Goal: Task Accomplishment & Management: Complete application form

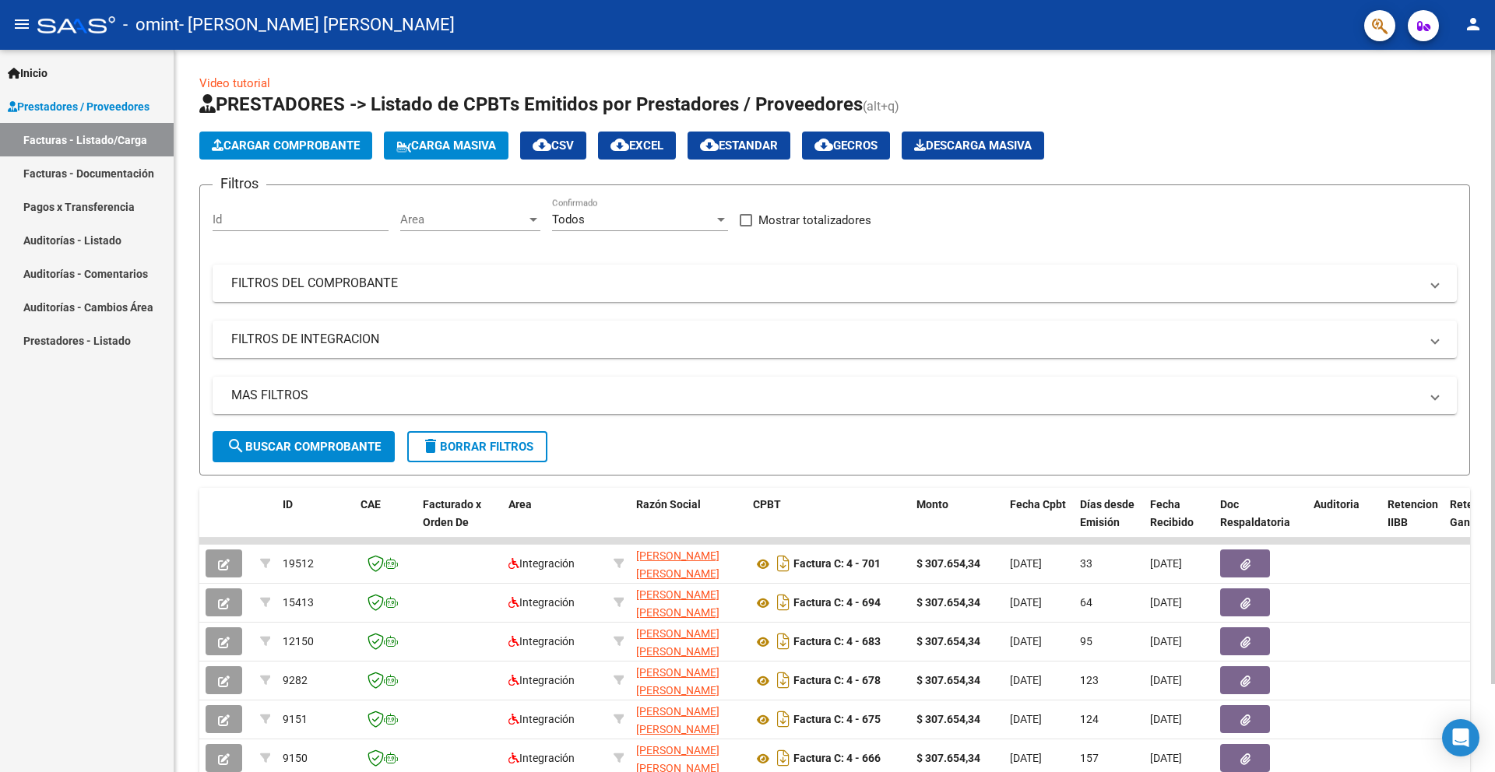
scroll to position [3, 0]
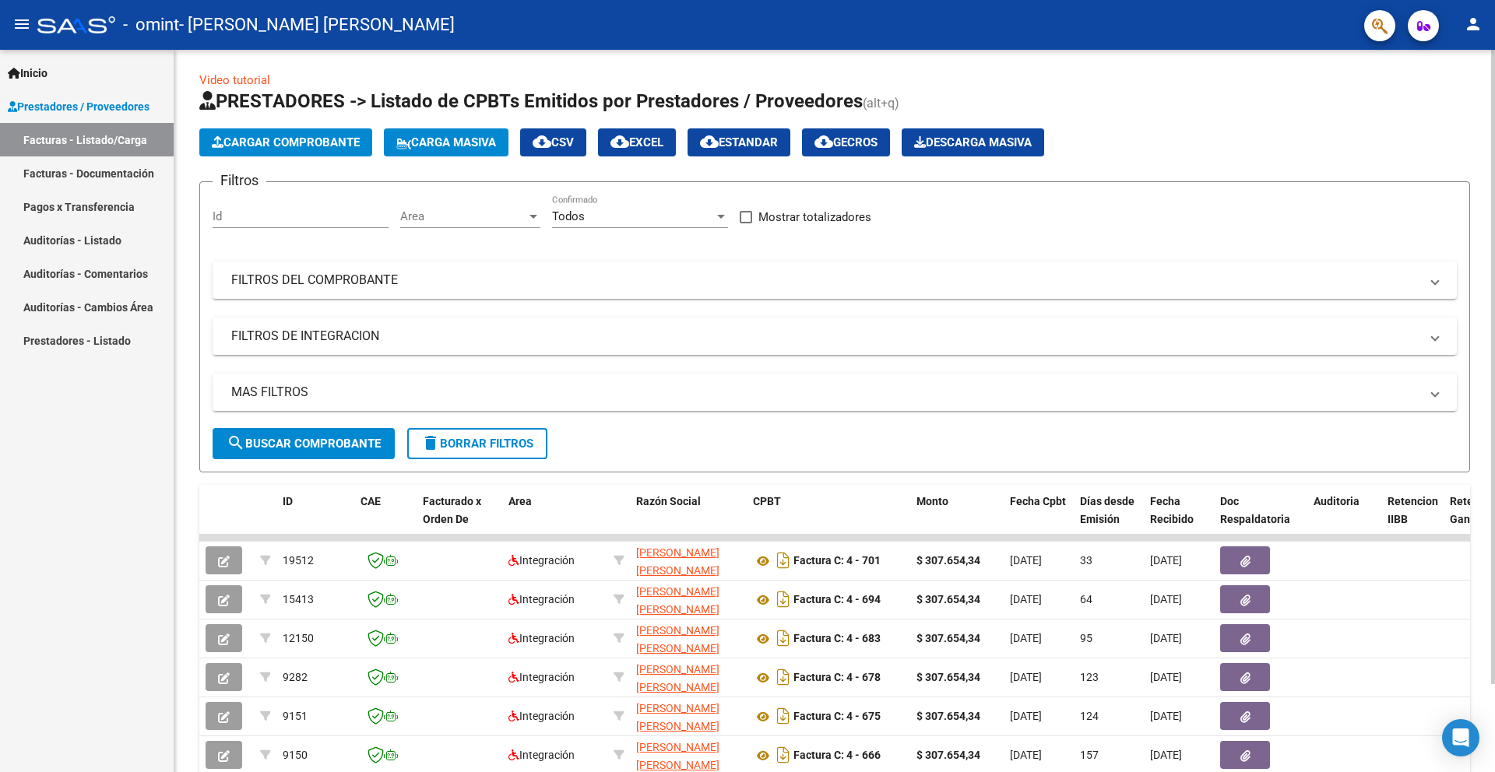
click at [339, 142] on span "Cargar Comprobante" at bounding box center [286, 142] width 148 height 14
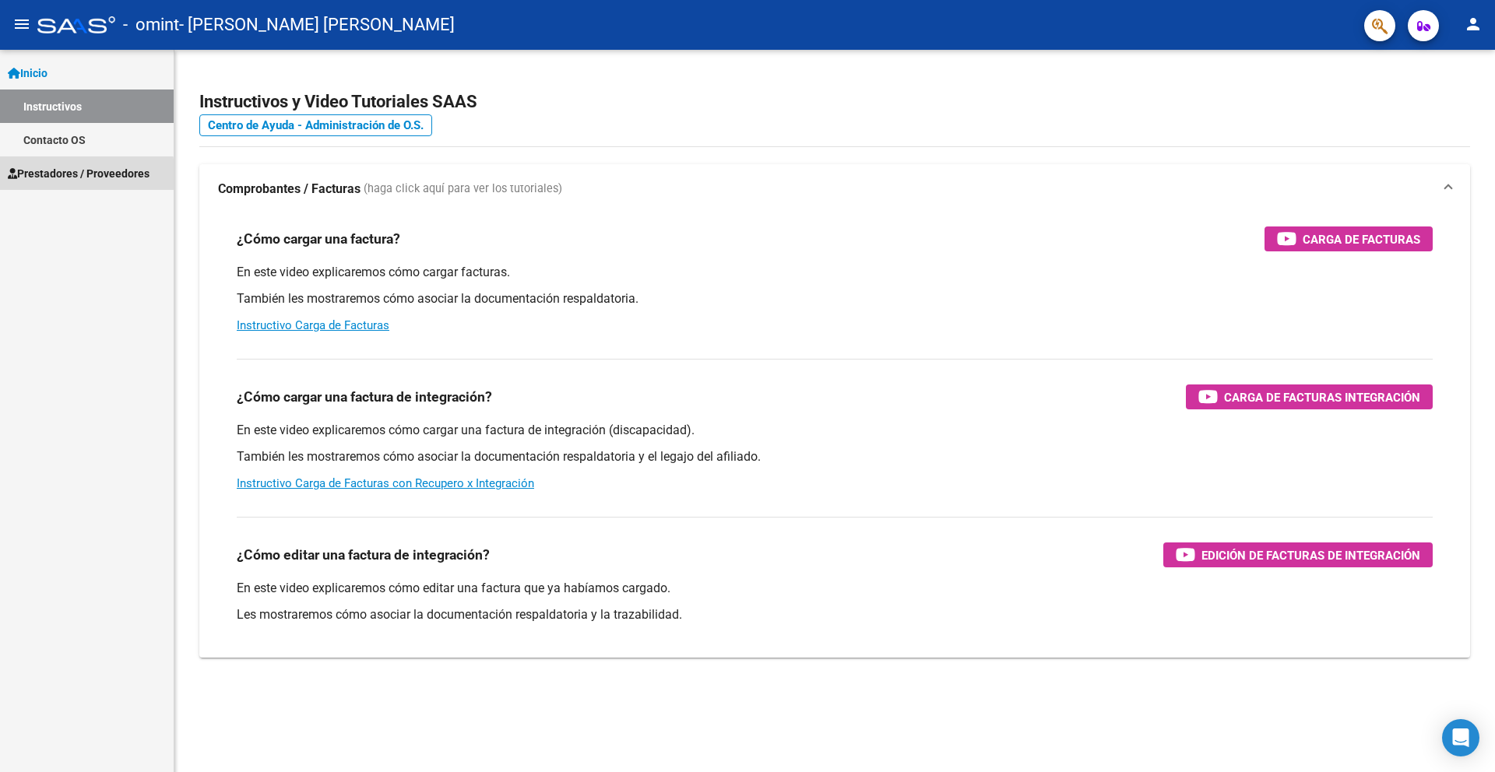
click at [76, 176] on span "Prestadores / Proveedores" at bounding box center [79, 173] width 142 height 17
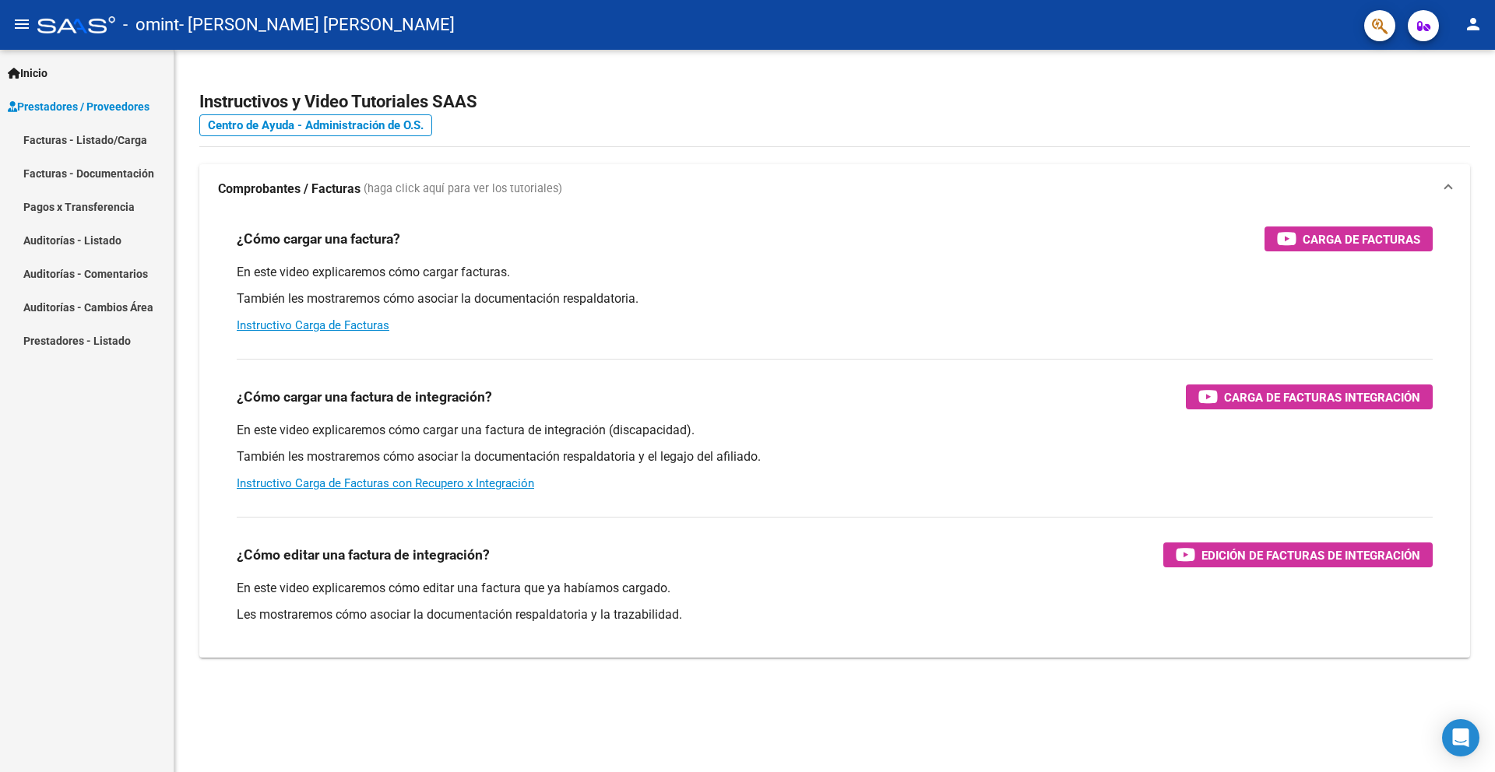
click at [77, 172] on link "Facturas - Documentación" at bounding box center [87, 172] width 174 height 33
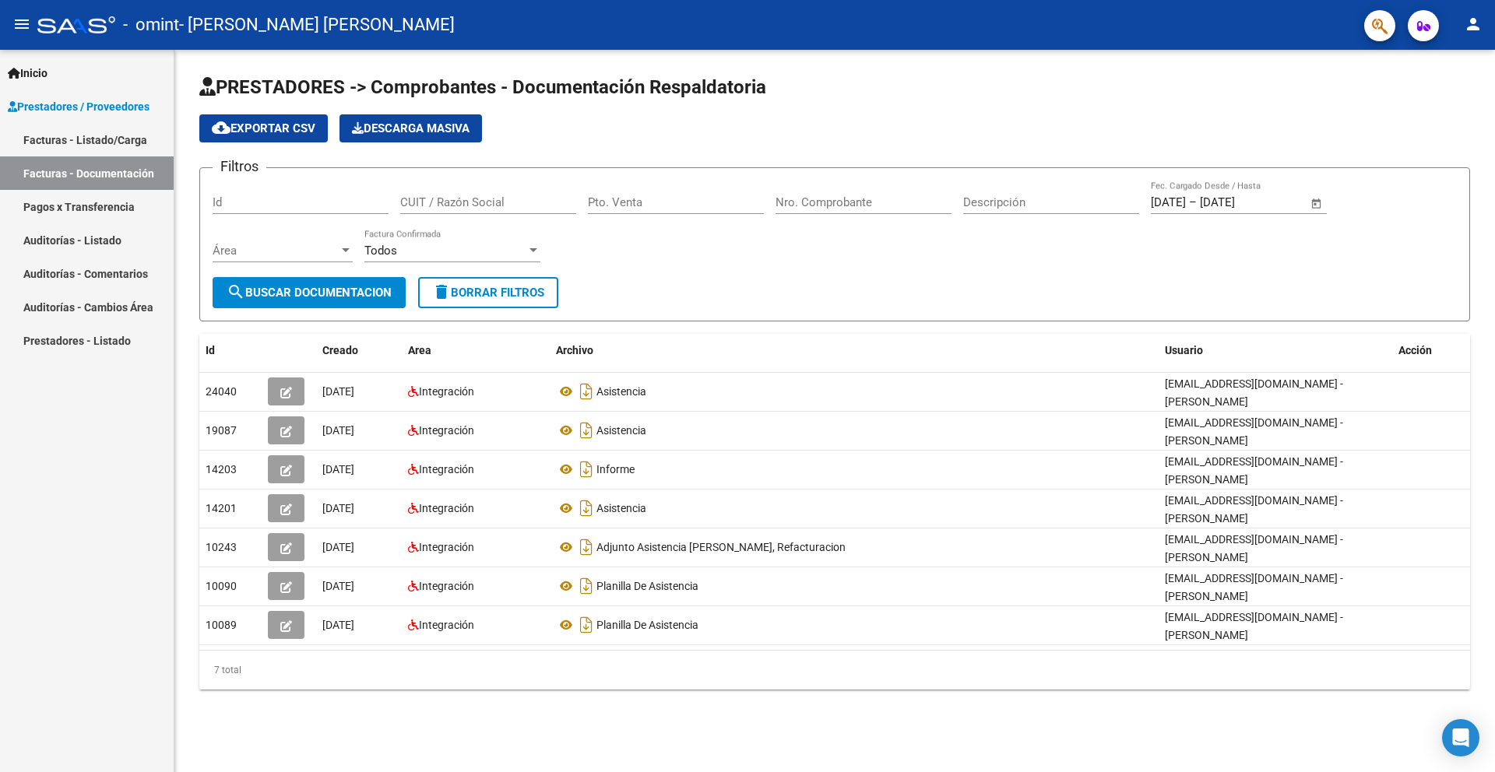
click at [297, 205] on input "Id" at bounding box center [301, 202] width 176 height 14
click at [68, 176] on link "Facturas - Documentación" at bounding box center [87, 172] width 174 height 33
click at [248, 203] on input "Id" at bounding box center [301, 202] width 176 height 14
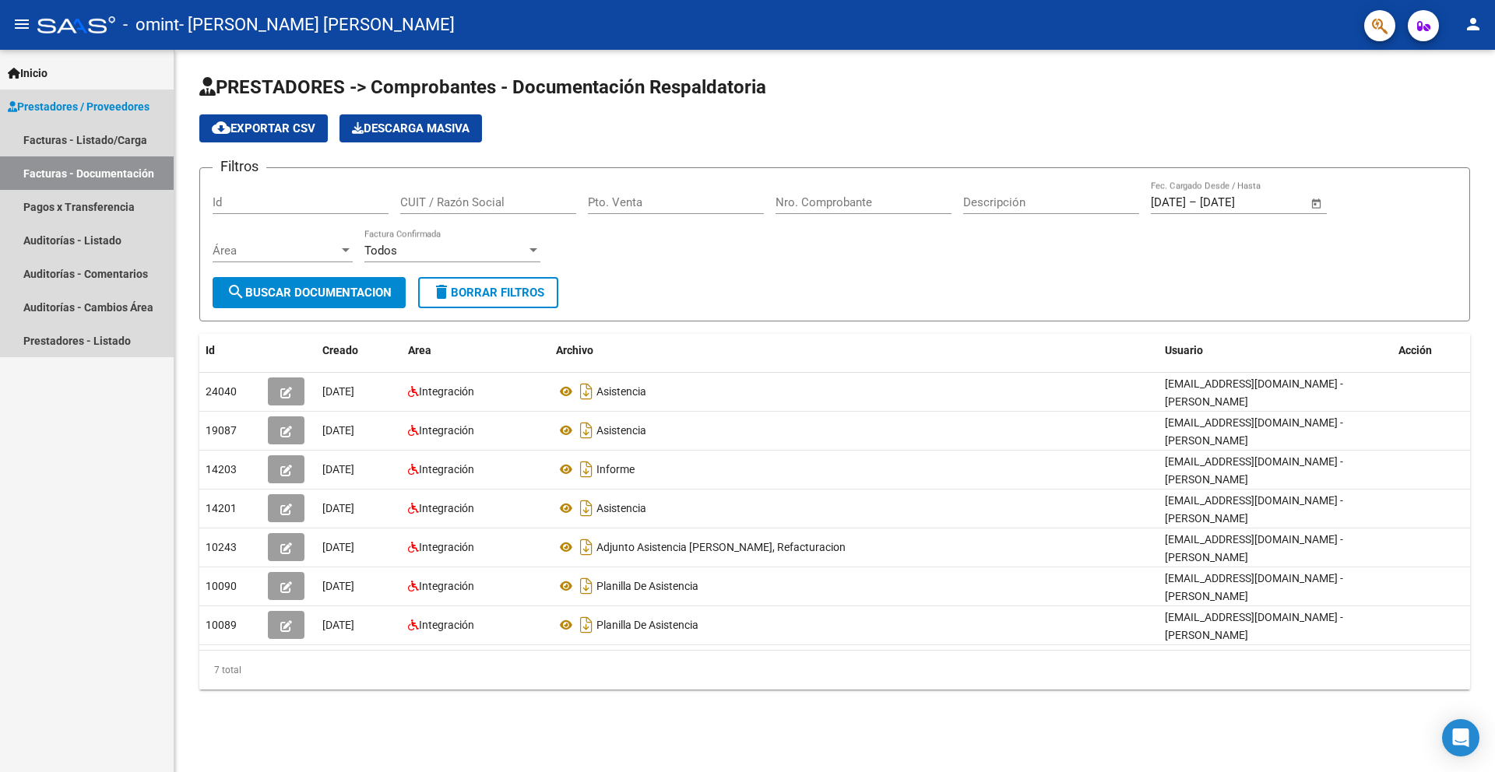
click at [108, 108] on span "Prestadores / Proveedores" at bounding box center [79, 106] width 142 height 17
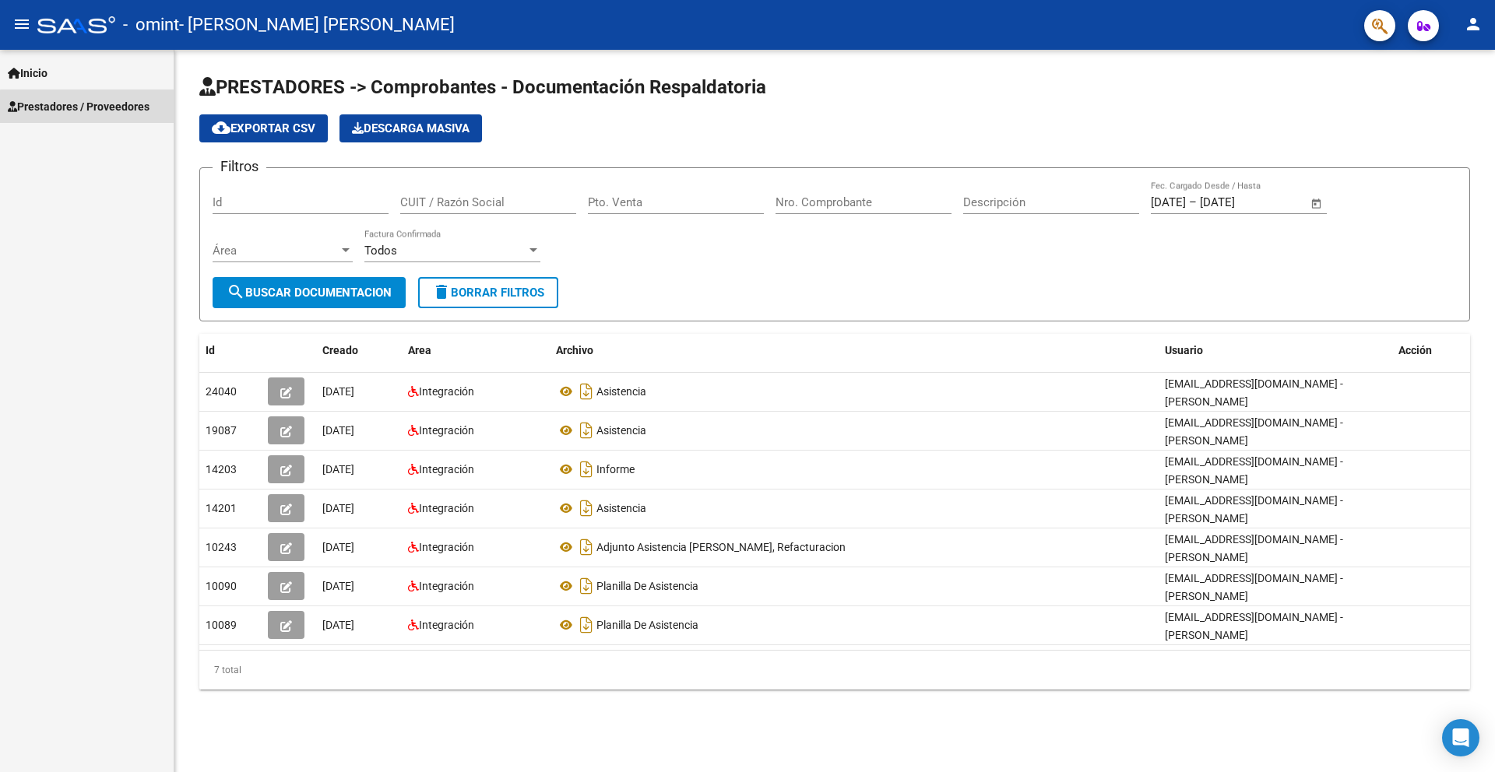
click at [108, 108] on span "Prestadores / Proveedores" at bounding box center [79, 106] width 142 height 17
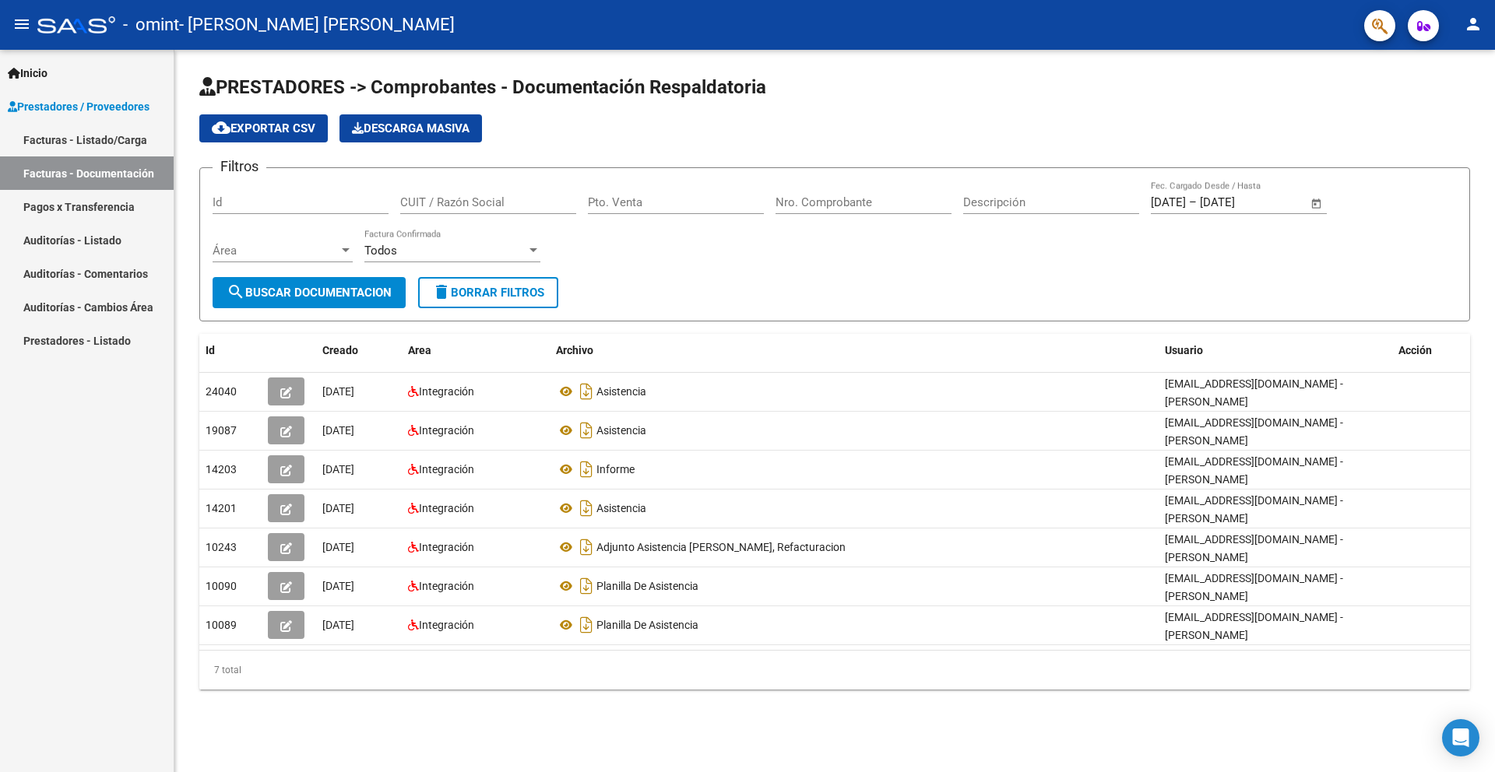
click at [104, 219] on link "Pagos x Transferencia" at bounding box center [87, 206] width 174 height 33
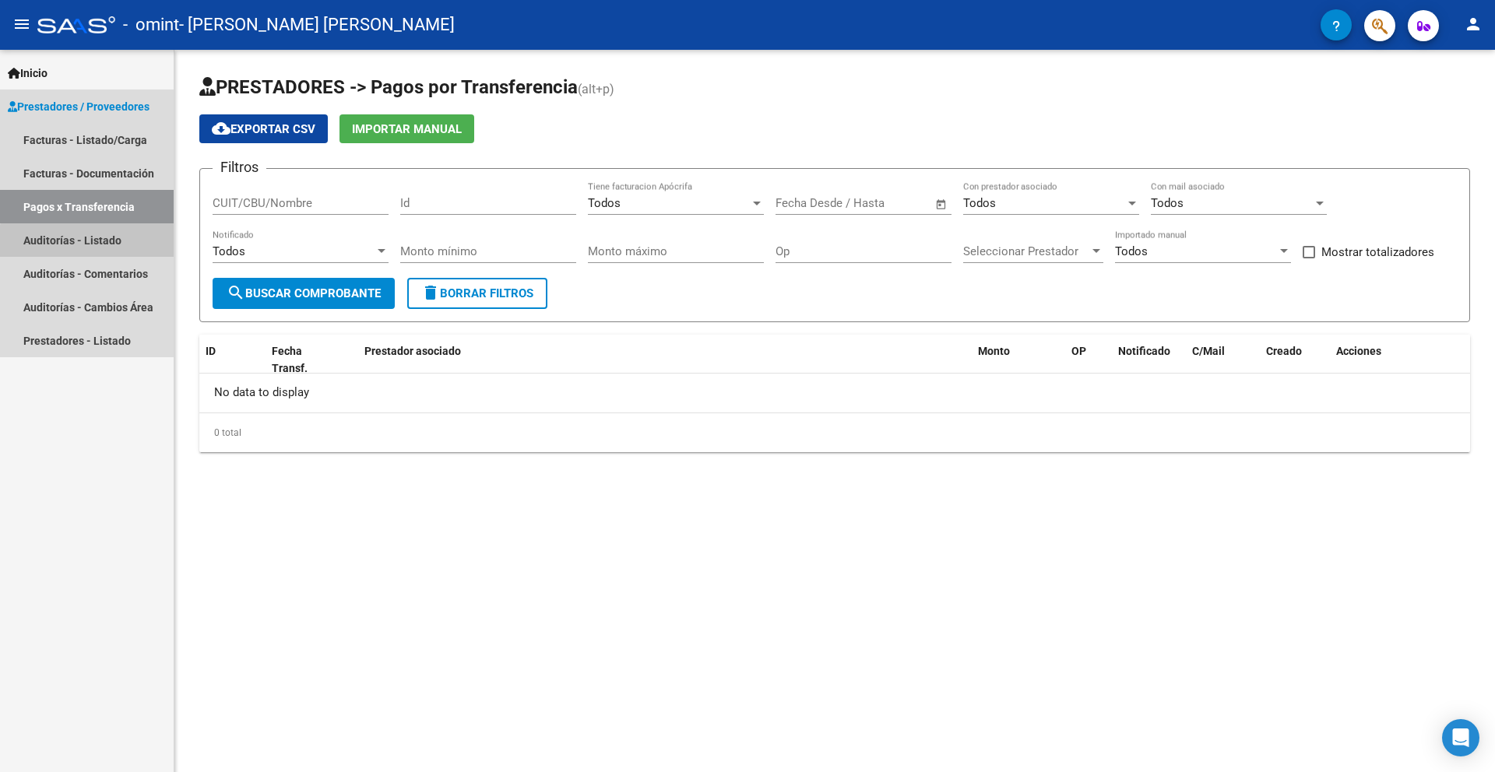
click at [104, 247] on link "Auditorías - Listado" at bounding box center [87, 239] width 174 height 33
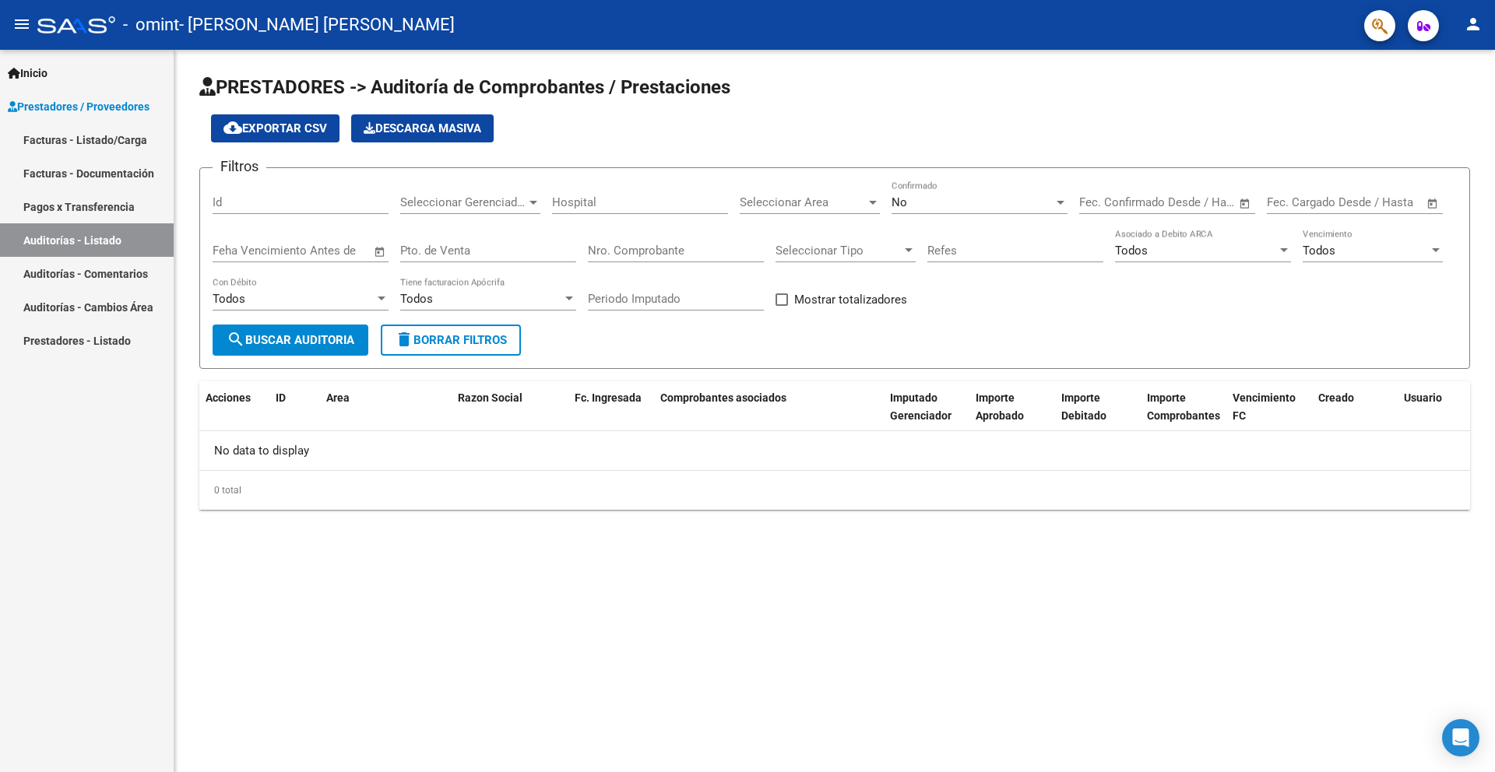
click at [104, 276] on link "Auditorías - Comentarios" at bounding box center [87, 273] width 174 height 33
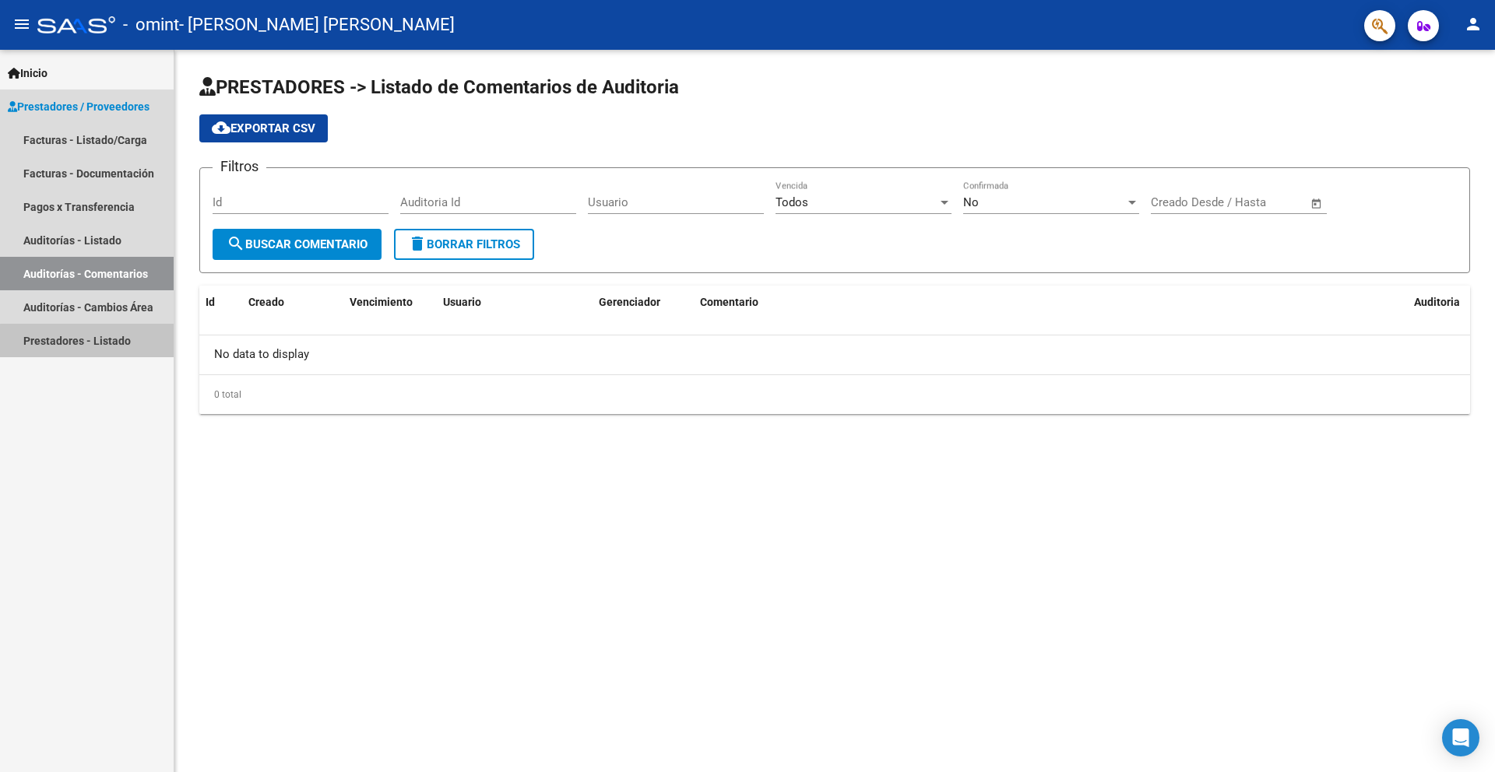
click at [99, 346] on link "Prestadores - Listado" at bounding box center [87, 340] width 174 height 33
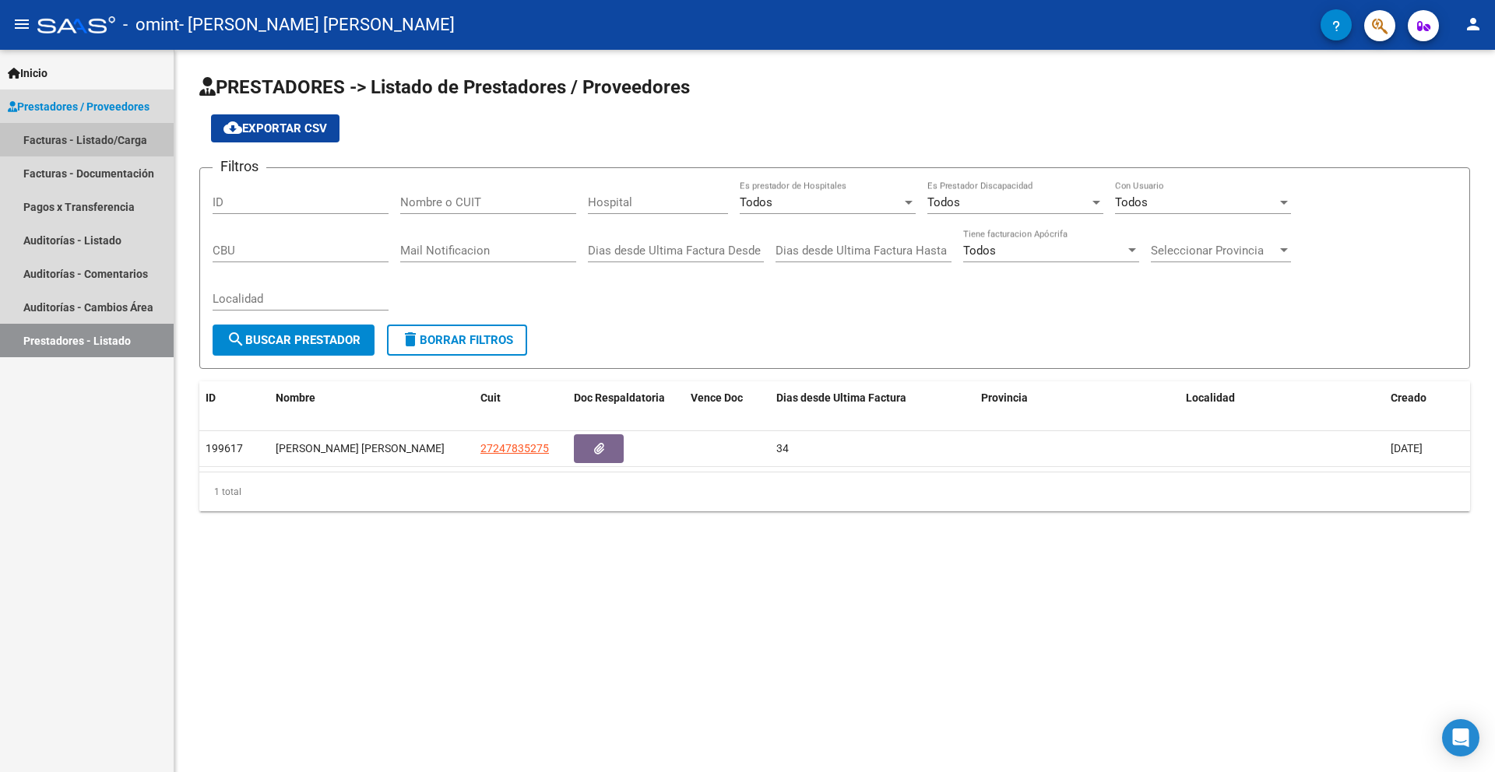
click at [56, 140] on link "Facturas - Listado/Carga" at bounding box center [87, 139] width 174 height 33
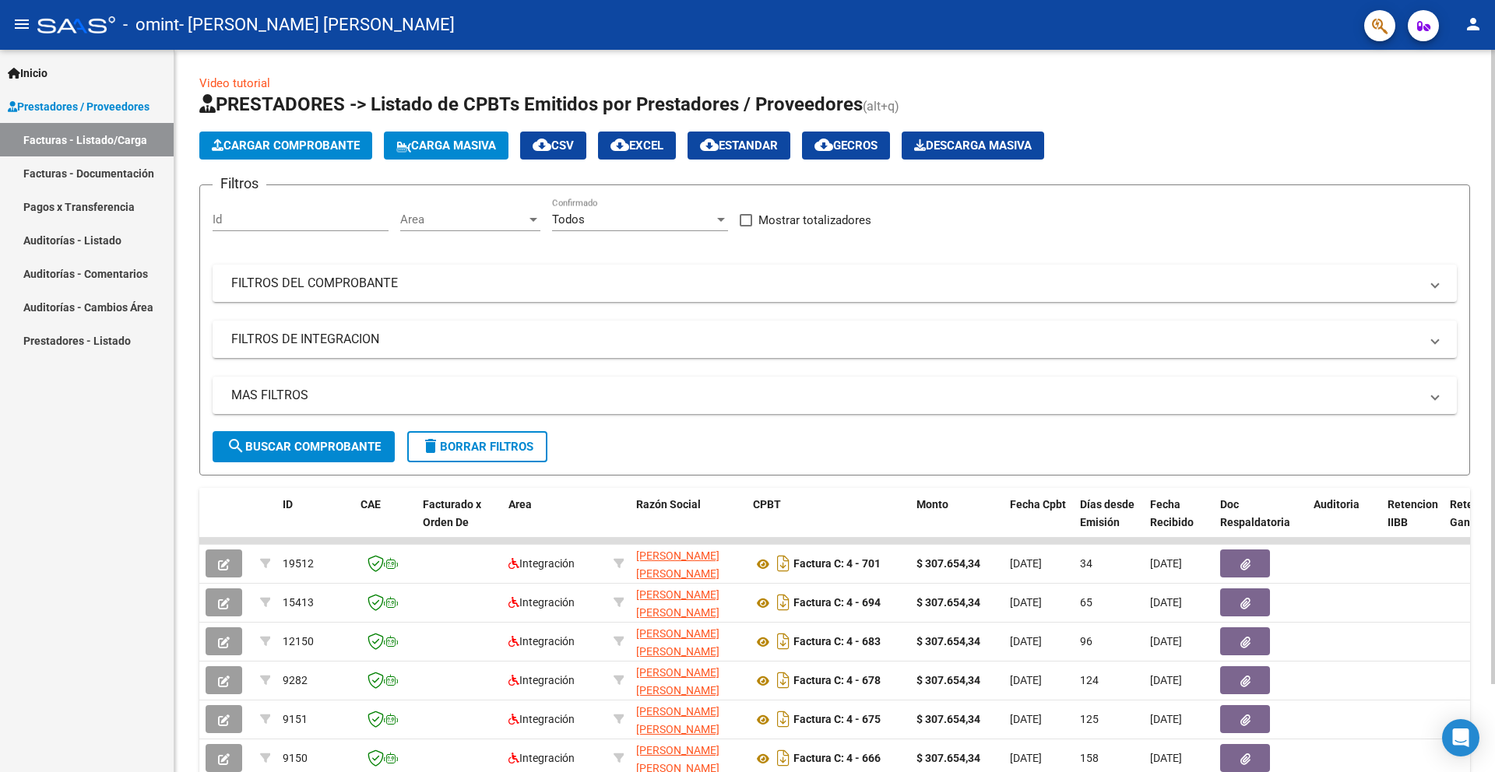
click at [333, 144] on span "Cargar Comprobante" at bounding box center [286, 146] width 148 height 14
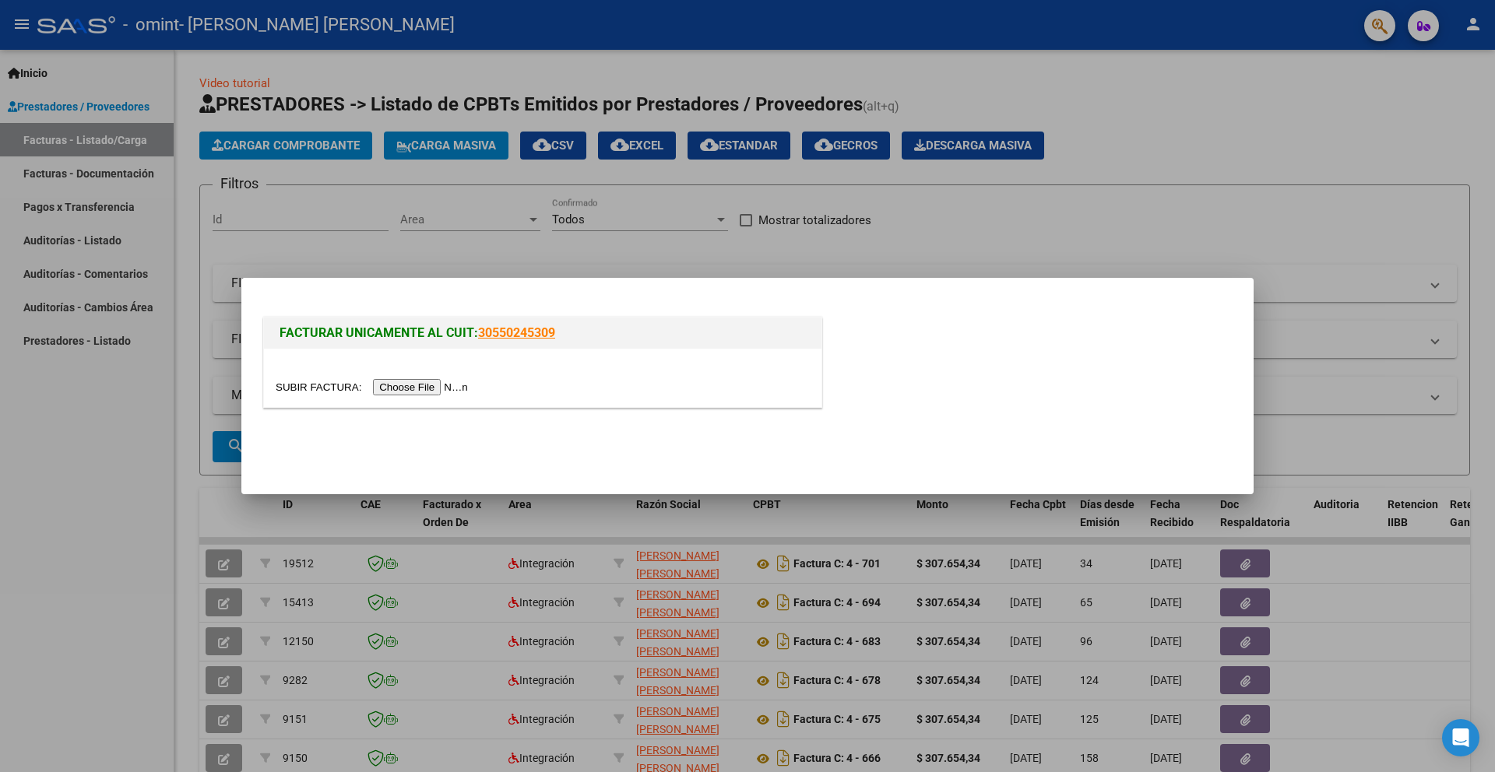
click at [427, 391] on input "file" at bounding box center [374, 387] width 197 height 16
click at [448, 388] on input "file" at bounding box center [374, 387] width 197 height 16
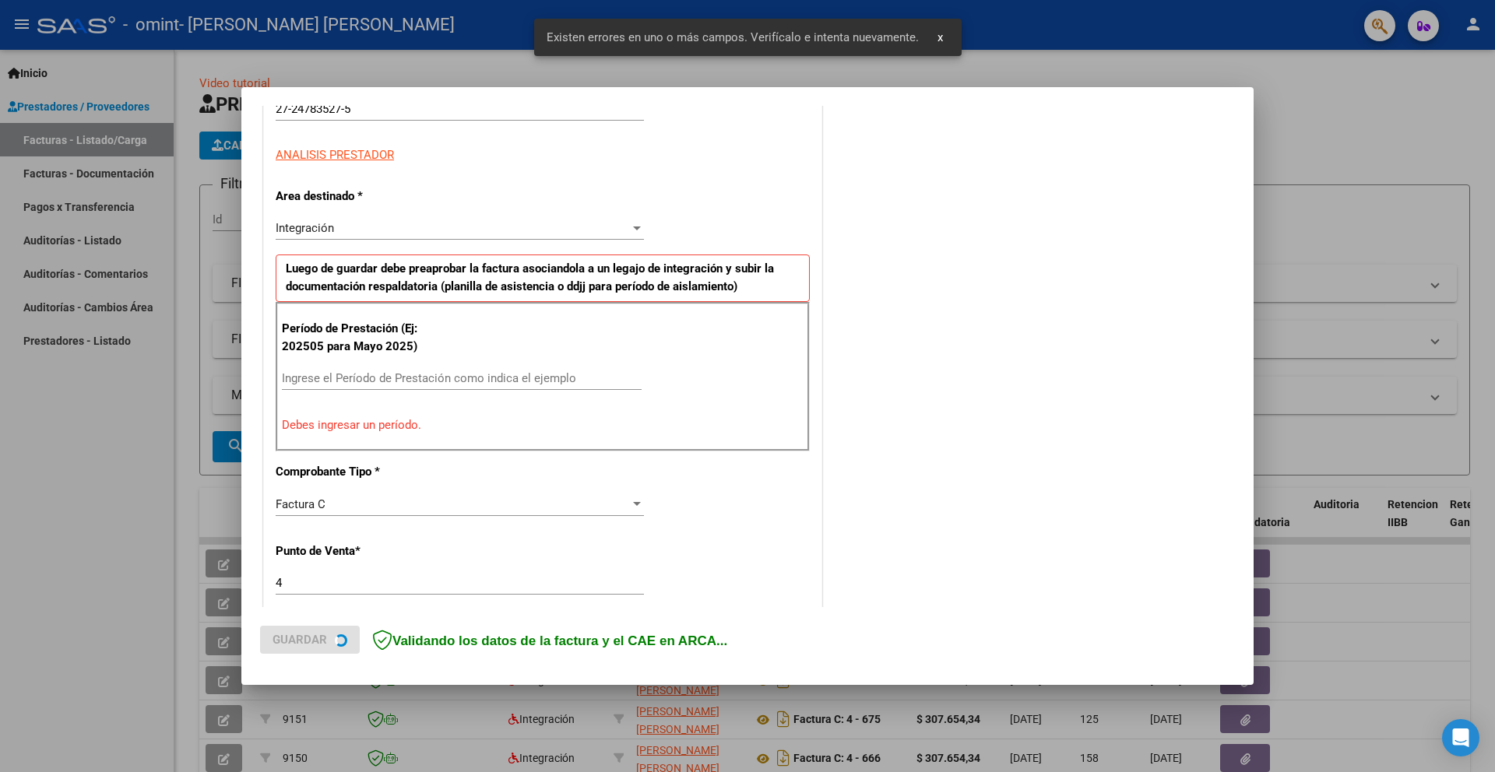
scroll to position [262, 0]
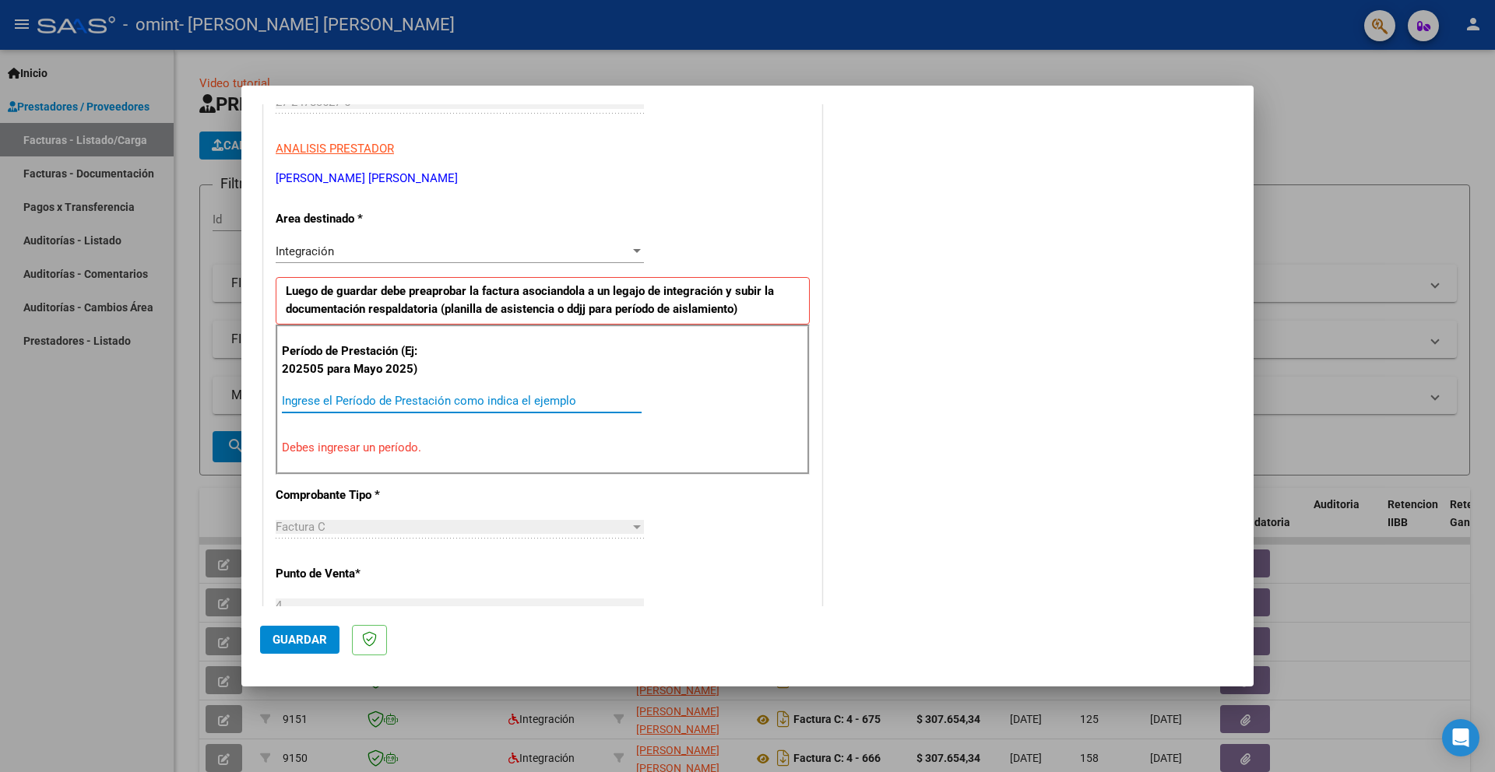
click at [393, 397] on input "Ingrese el Período de Prestación como indica el ejemplo" at bounding box center [462, 401] width 360 height 14
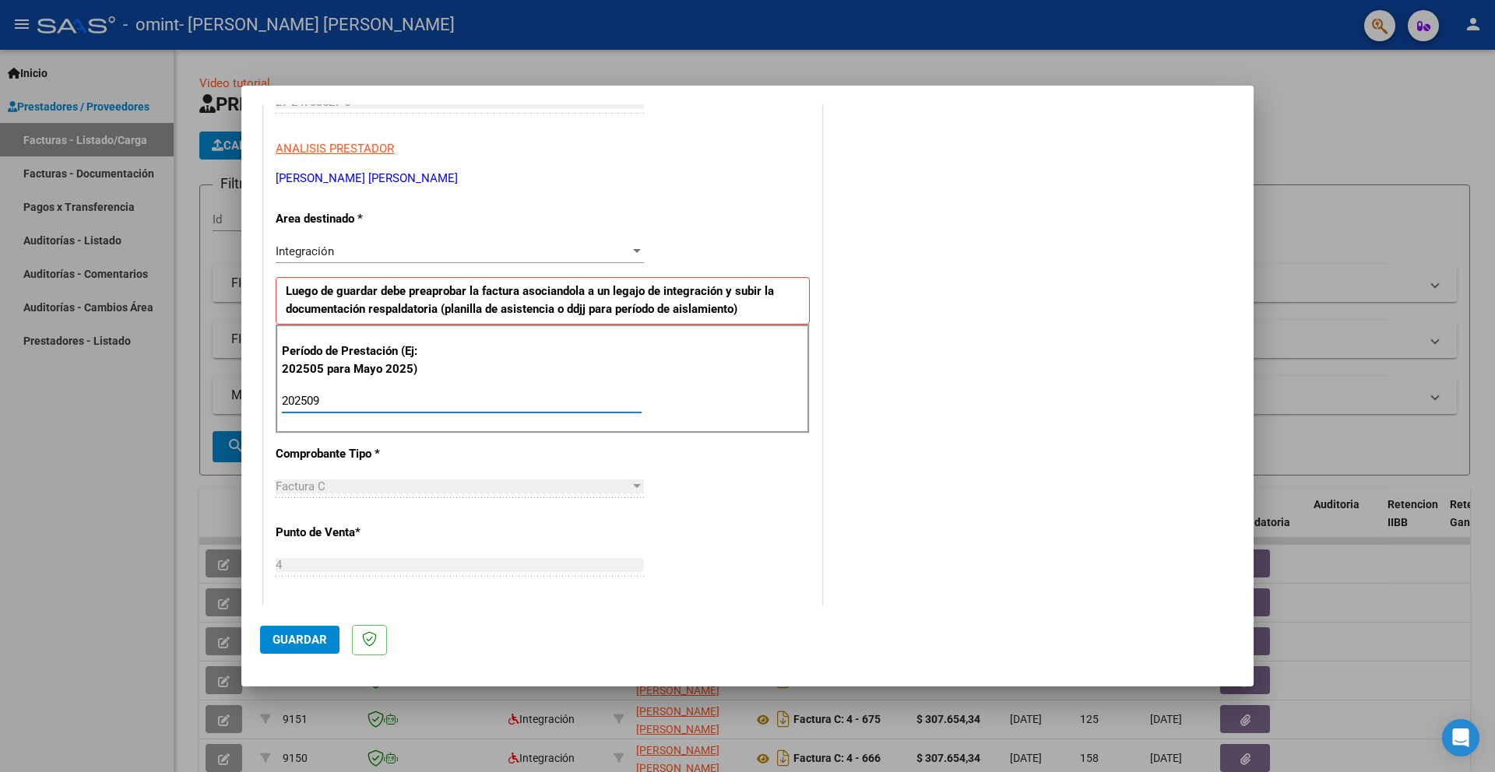
type input "202509"
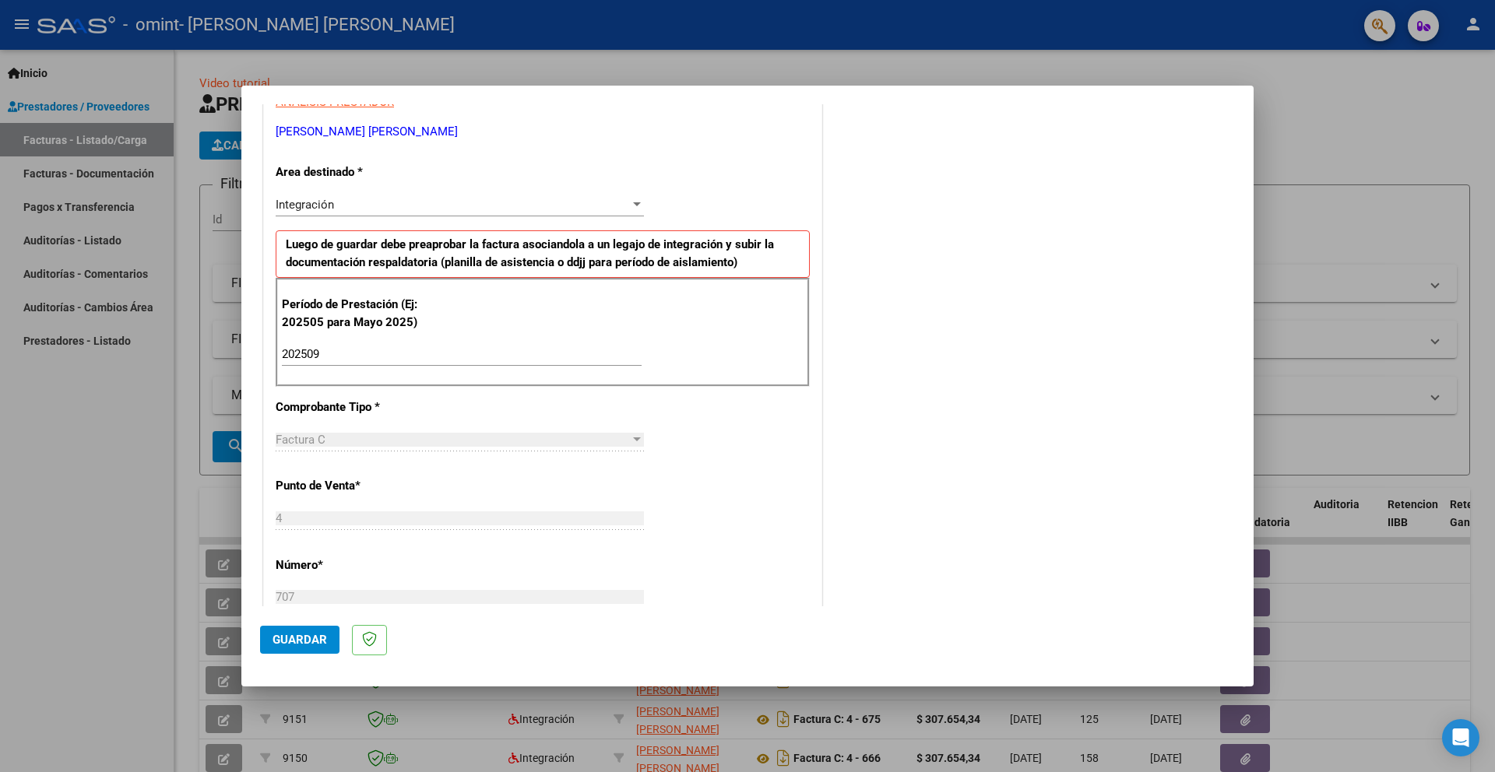
scroll to position [339, 0]
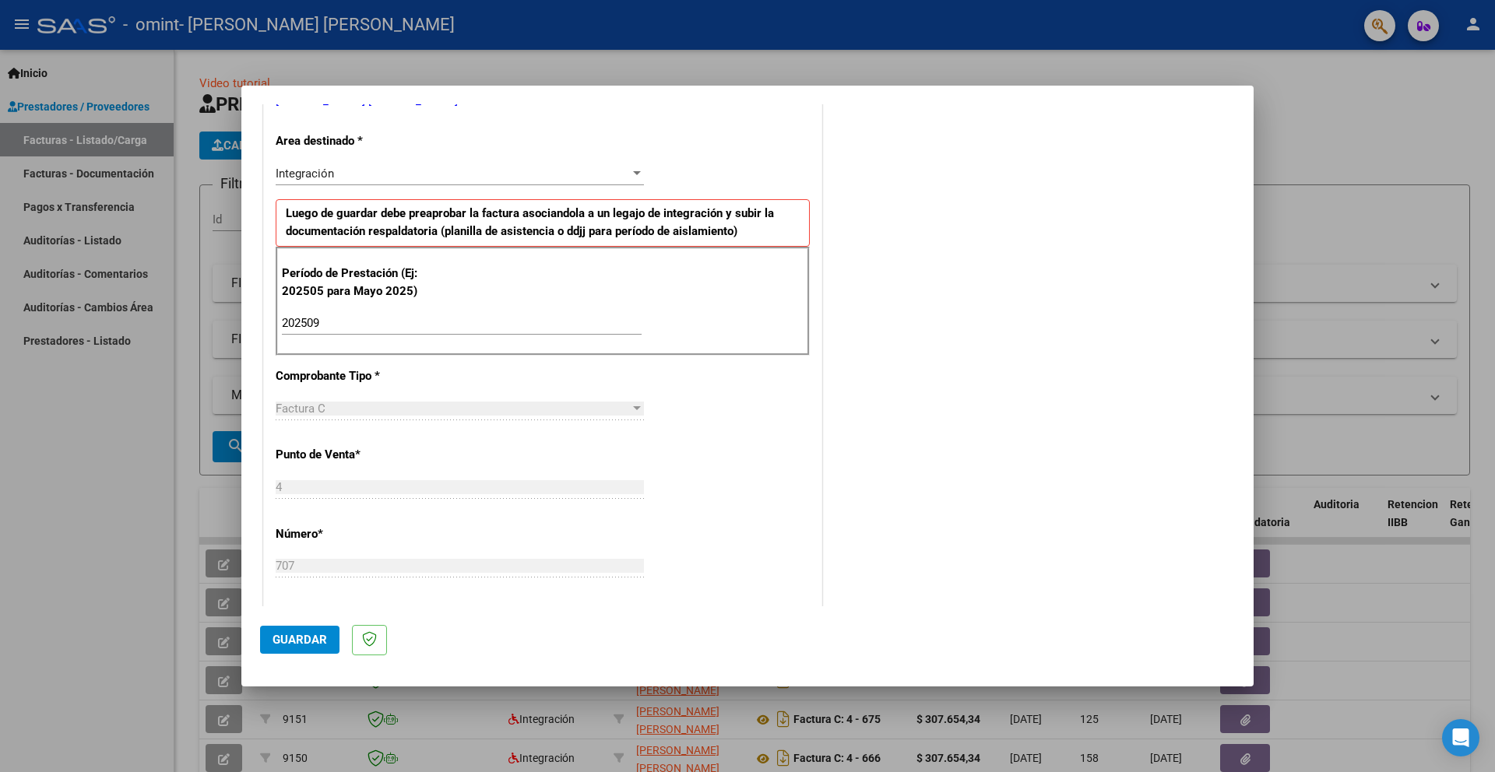
click at [412, 409] on div "Factura C" at bounding box center [453, 409] width 354 height 14
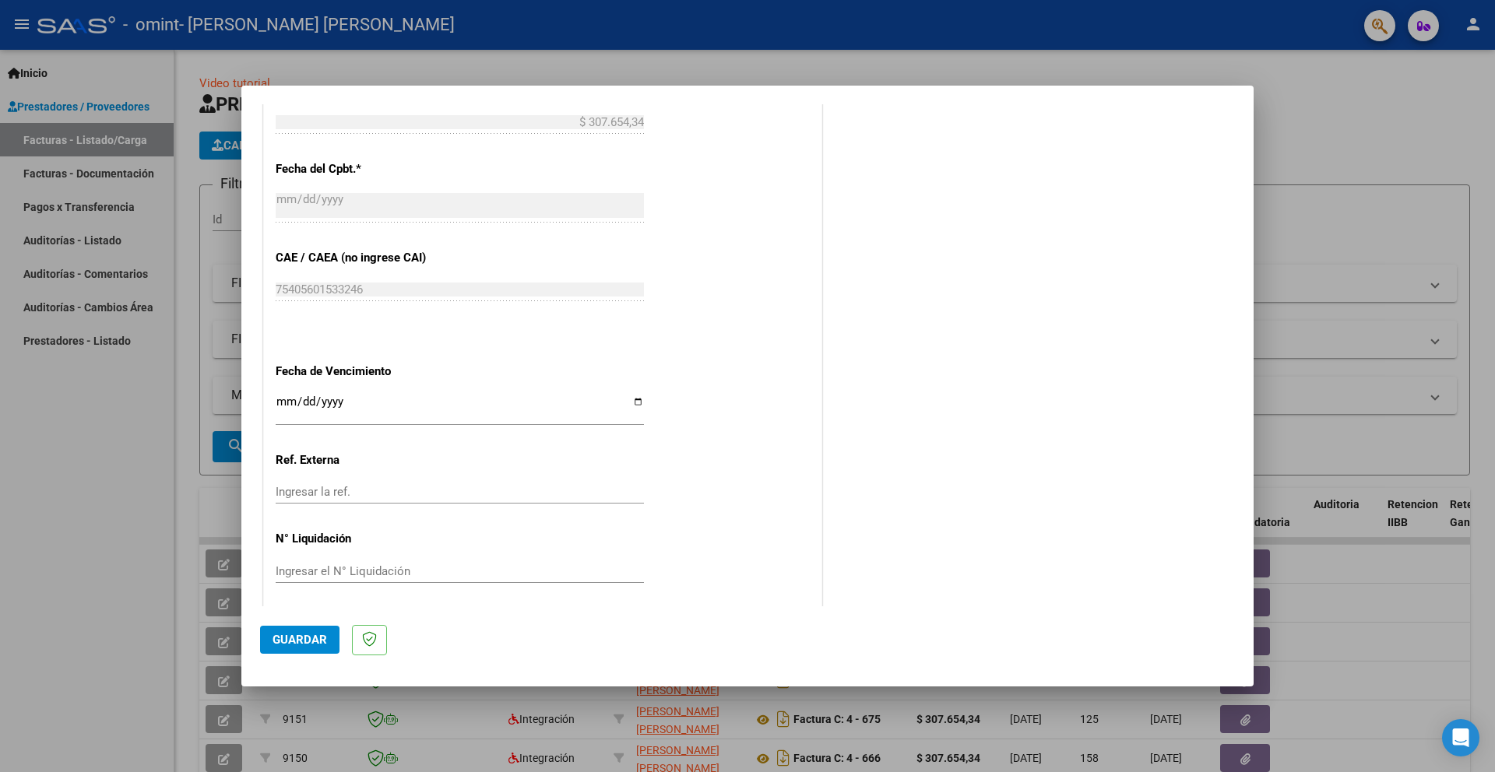
scroll to position [868, 0]
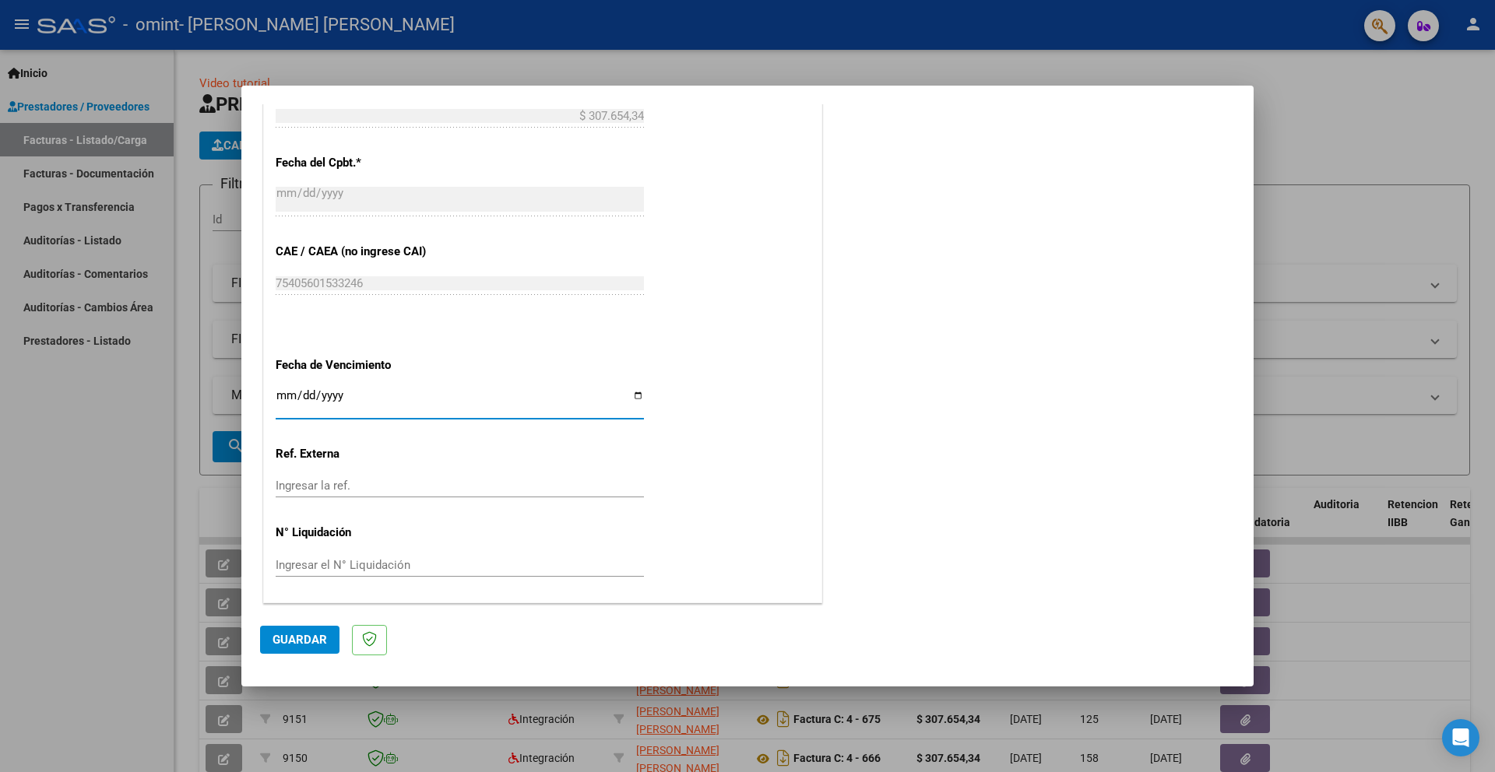
click at [413, 404] on input "Ingresar la fecha" at bounding box center [460, 401] width 368 height 25
click at [307, 638] on span "Guardar" at bounding box center [299, 640] width 54 height 14
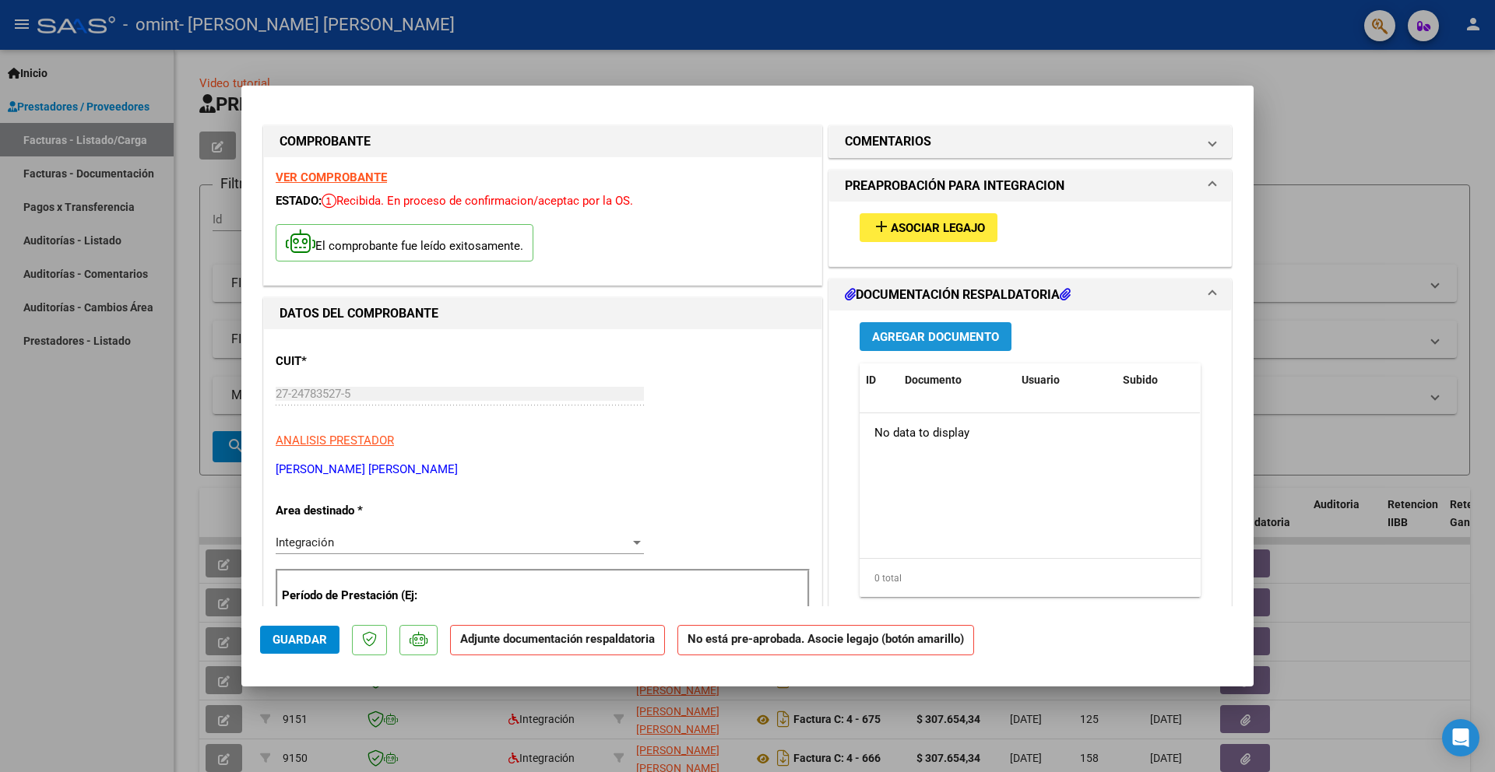
click at [931, 341] on span "Agregar Documento" at bounding box center [935, 337] width 127 height 14
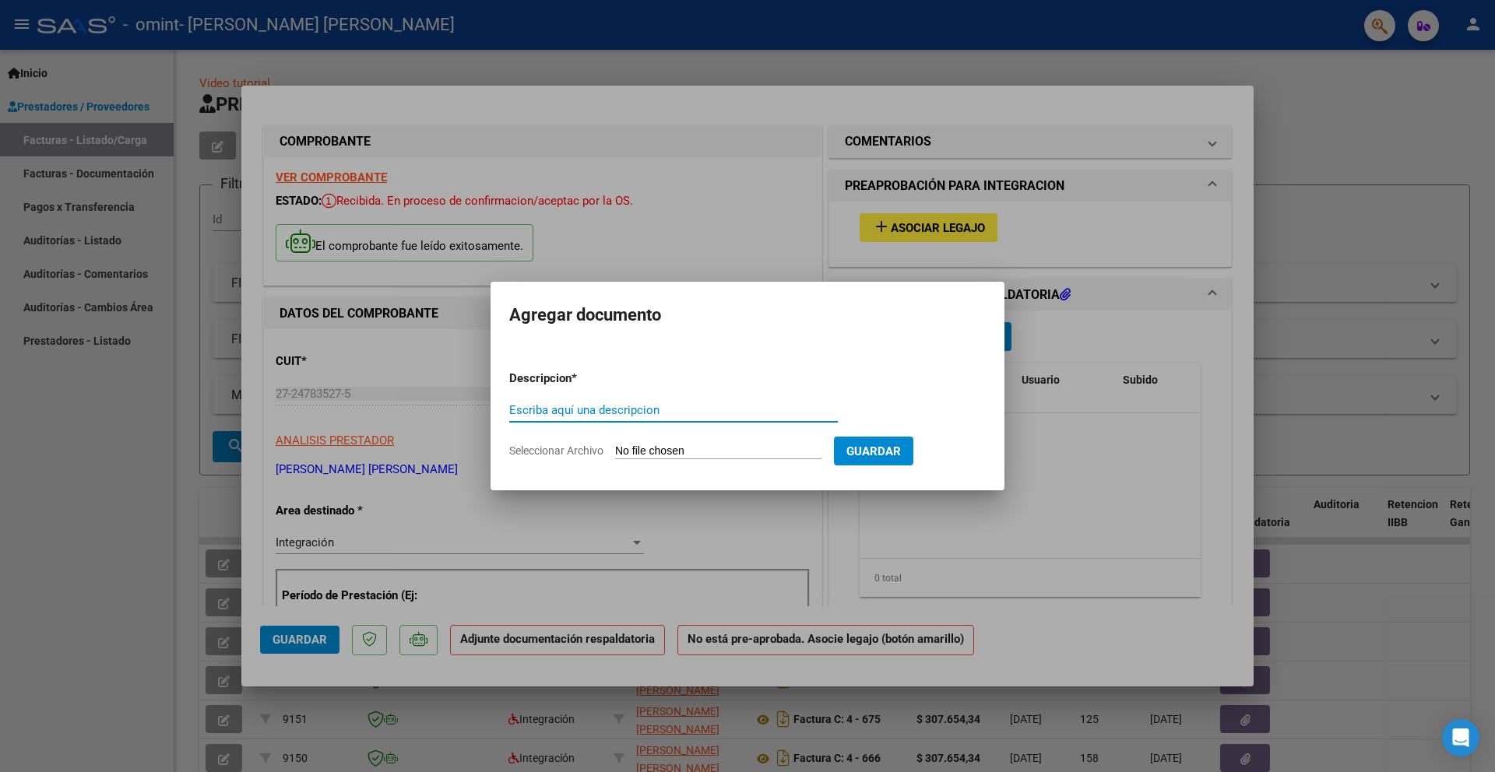
click at [679, 413] on input "Escriba aquí una descripcion" at bounding box center [673, 410] width 328 height 14
type input "asistencia septiembre 2025"
click at [775, 399] on div "asistencia septiembre 2025 Escriba aquí una descripcion" at bounding box center [673, 410] width 328 height 23
type input "C:\fakepath\CamScanner 07-10-2025 09.57.pdf"
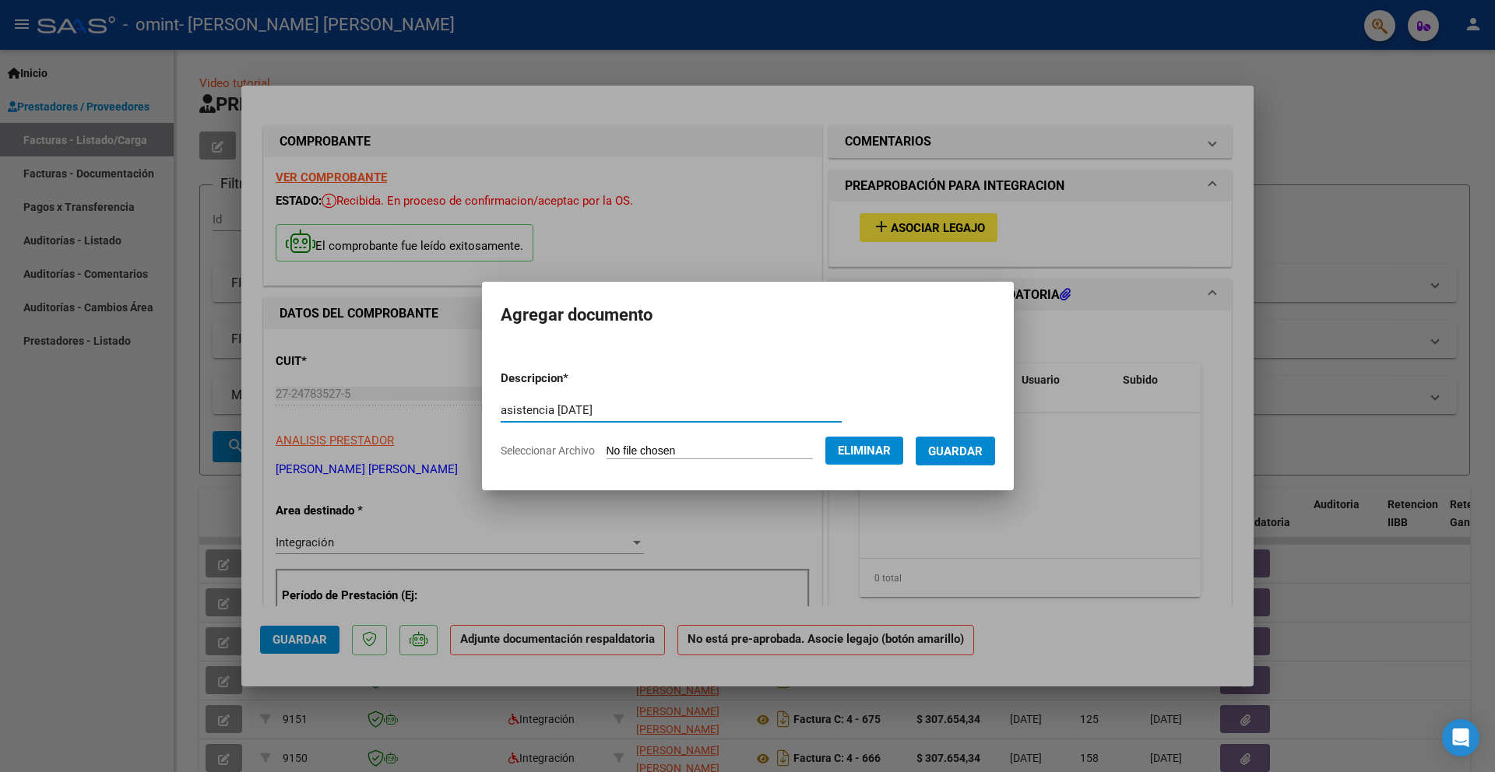
click at [891, 449] on span "Eliminar" at bounding box center [864, 451] width 53 height 14
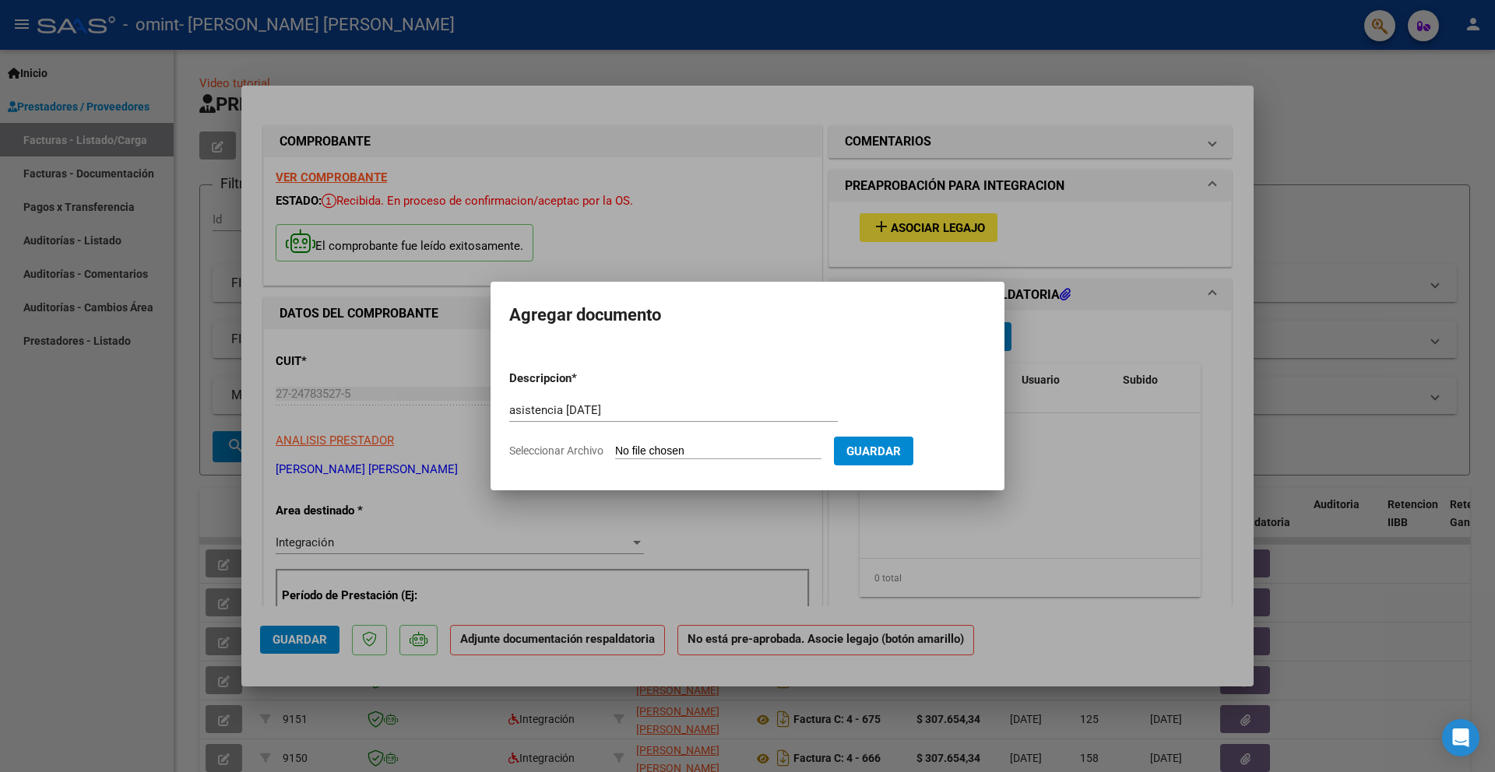
click at [732, 451] on input "Seleccionar Archivo" at bounding box center [718, 451] width 206 height 15
type input "C:\fakepath\asistencia quevedo septiembre.pdf"
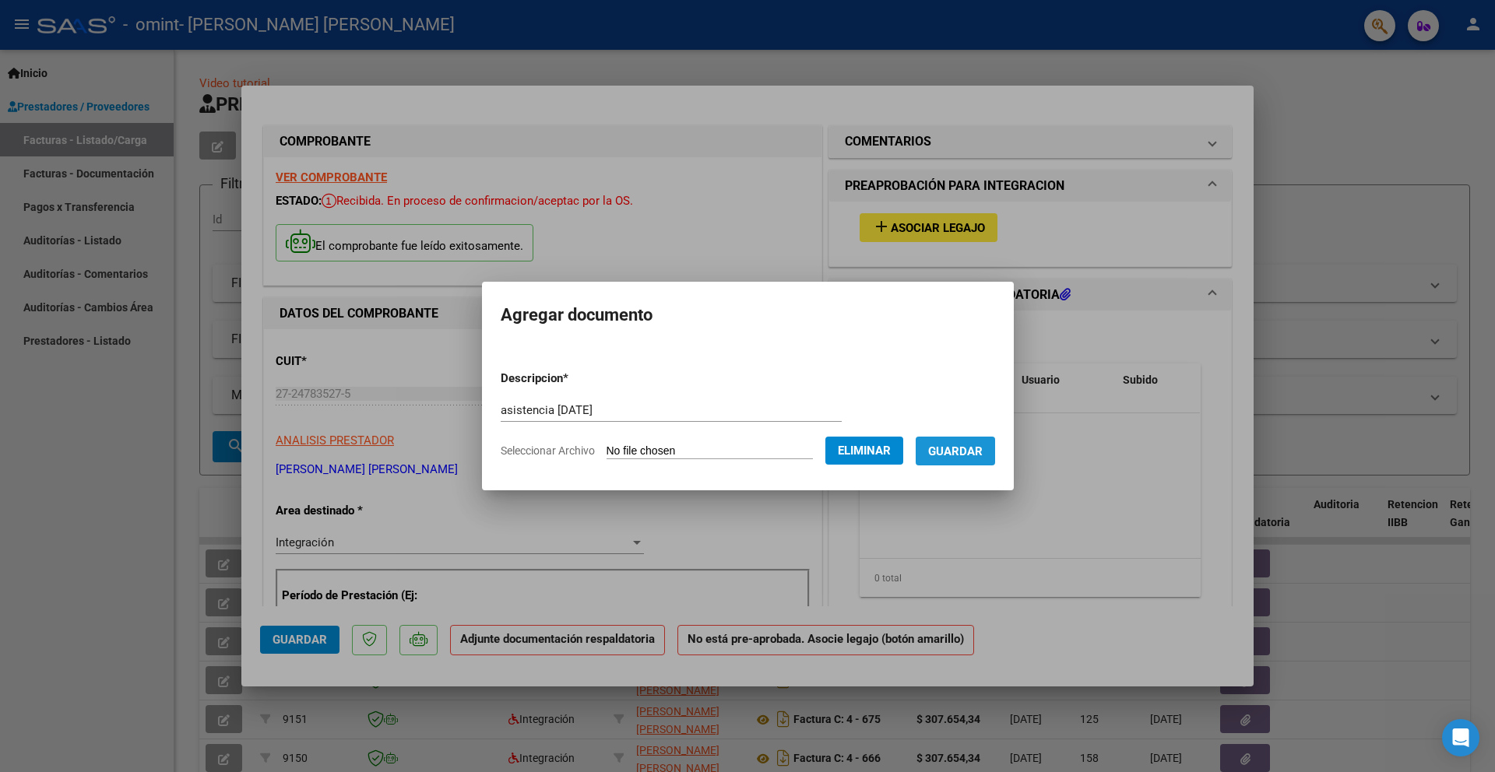
click at [958, 457] on span "Guardar" at bounding box center [955, 451] width 54 height 14
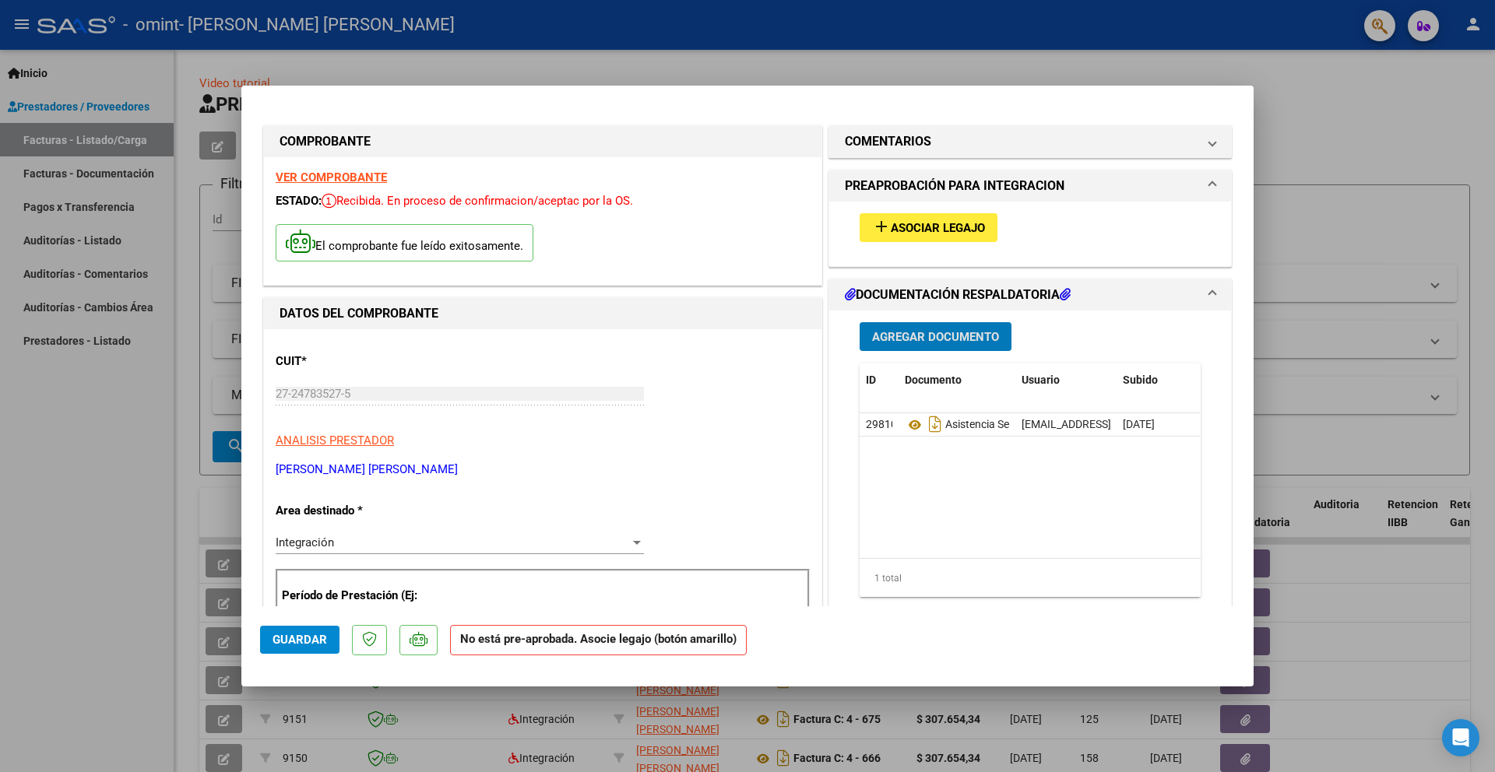
click at [302, 645] on span "Guardar" at bounding box center [299, 640] width 54 height 14
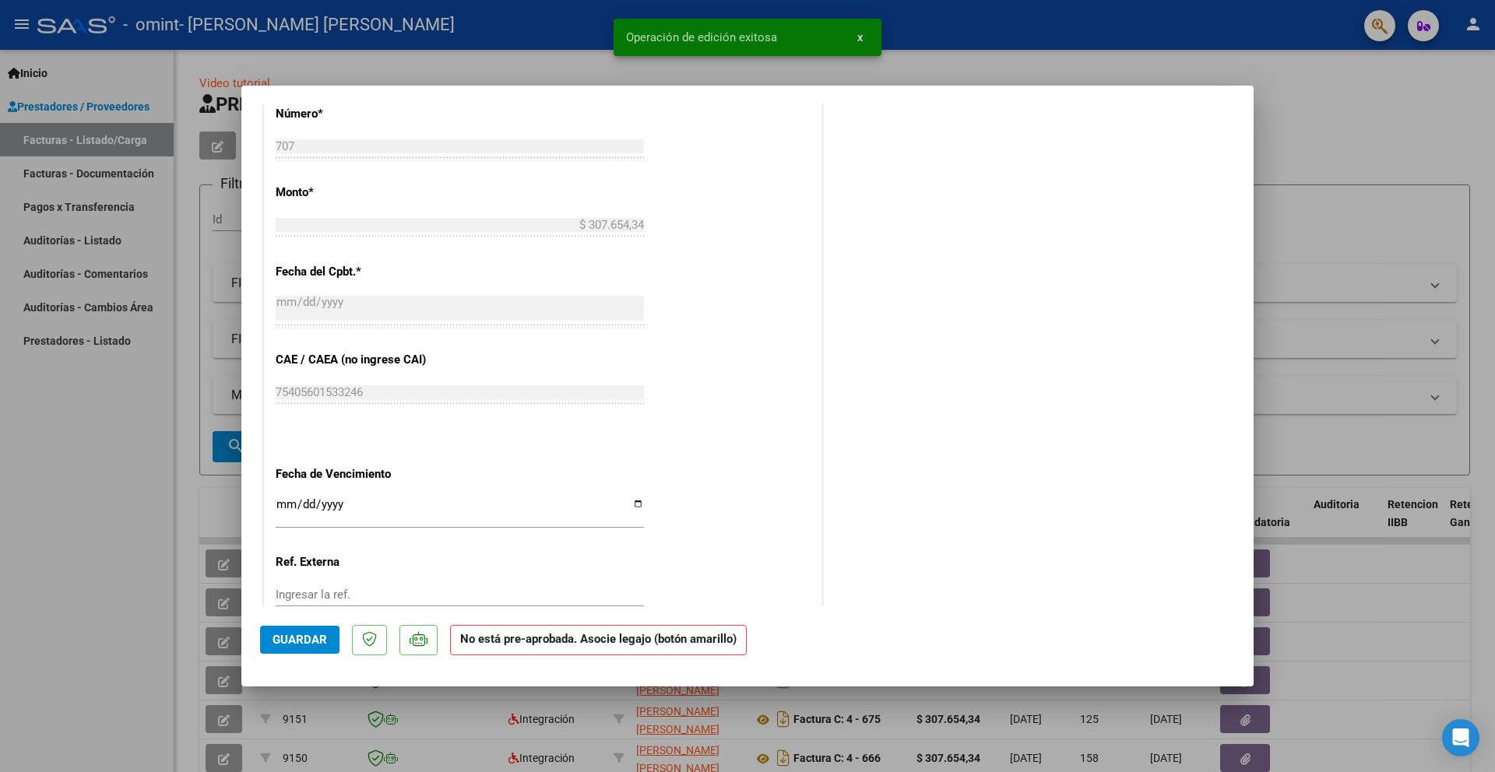
scroll to position [851, 0]
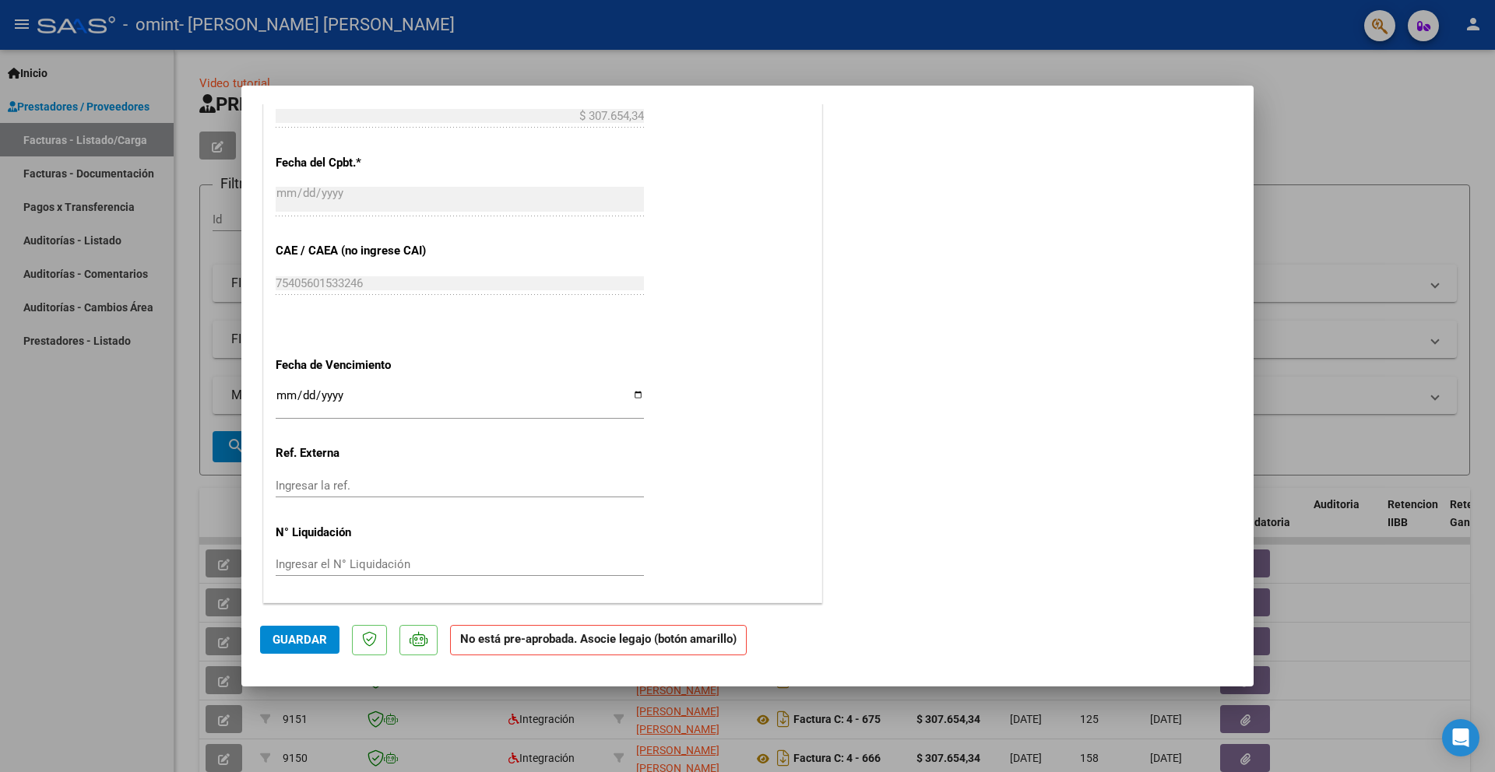
click at [283, 639] on span "Guardar" at bounding box center [299, 640] width 54 height 14
click at [860, 37] on span "x" at bounding box center [859, 37] width 5 height 14
click at [111, 443] on div at bounding box center [747, 386] width 1495 height 772
type input "$ 0,00"
